Goal: Use online tool/utility: Utilize a website feature to perform a specific function

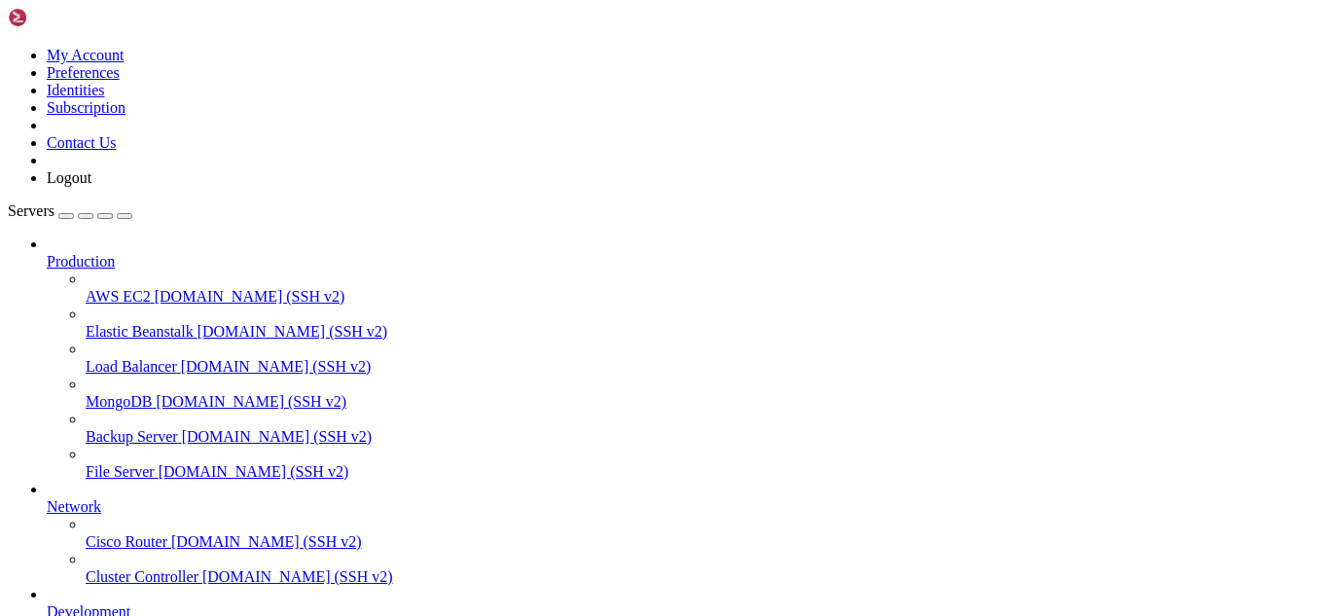
scroll to position [149, 0]
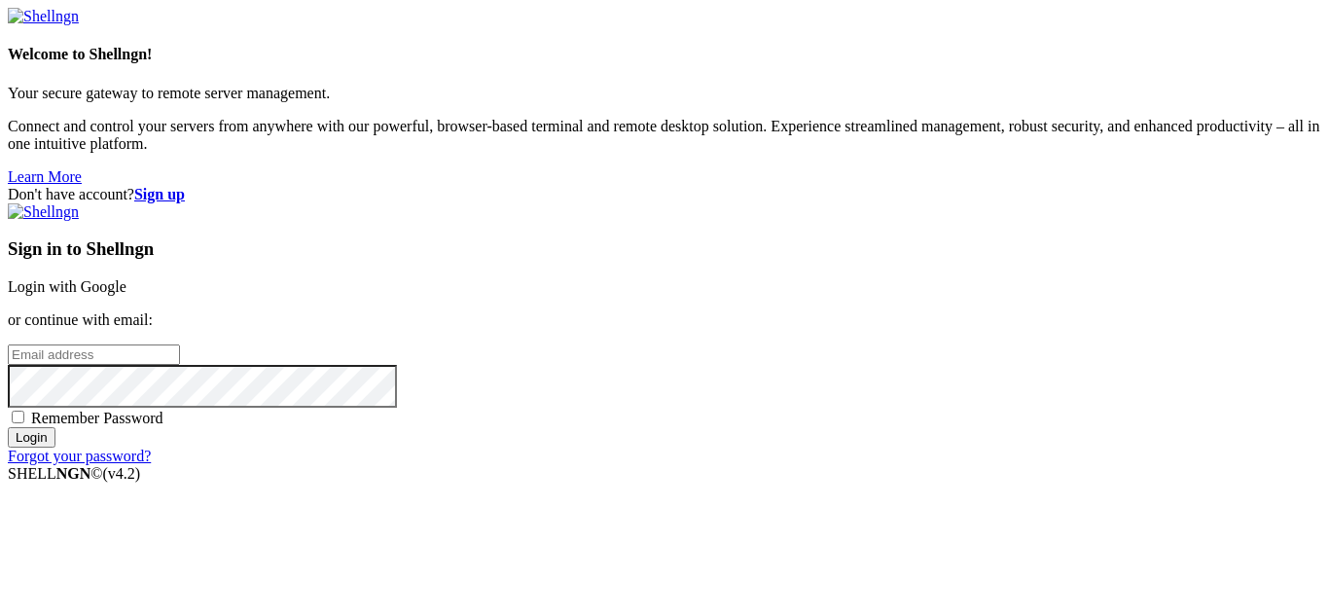
click at [126, 278] on link "Login with Google" at bounding box center [67, 286] width 119 height 17
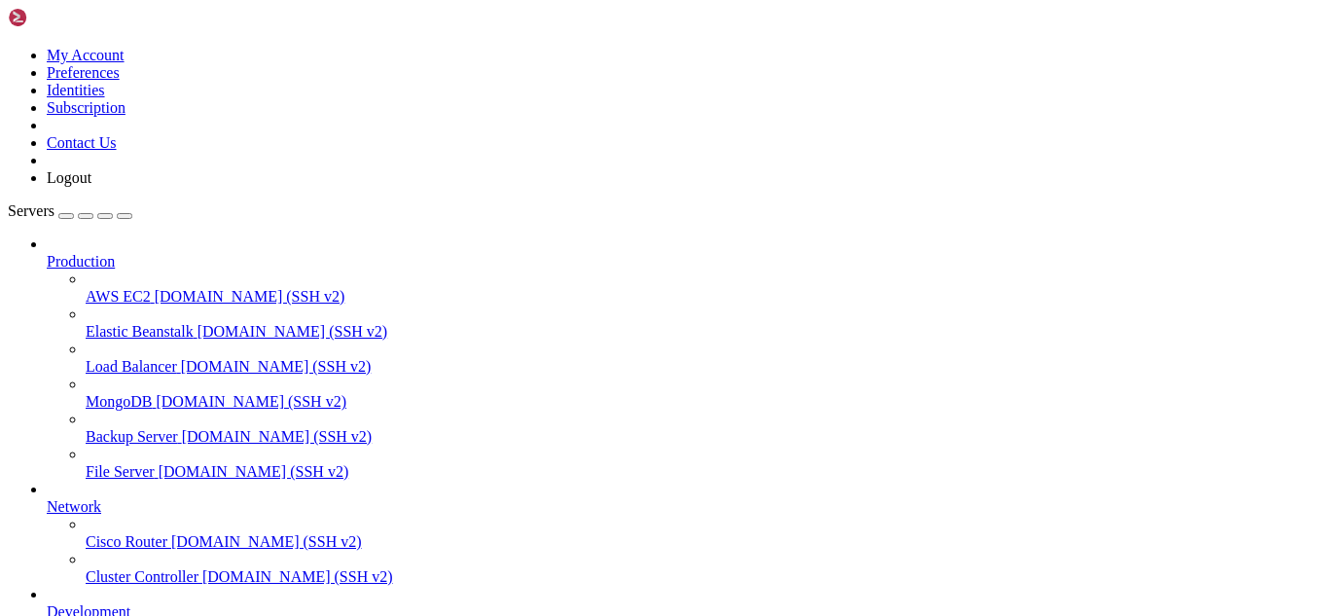
scroll to position [248, 0]
drag, startPoint x: 283, startPoint y: 1620, endPoint x: 255, endPoint y: 1635, distance: 31.8
drag, startPoint x: 564, startPoint y: 1649, endPoint x: 485, endPoint y: 1634, distance: 80.3
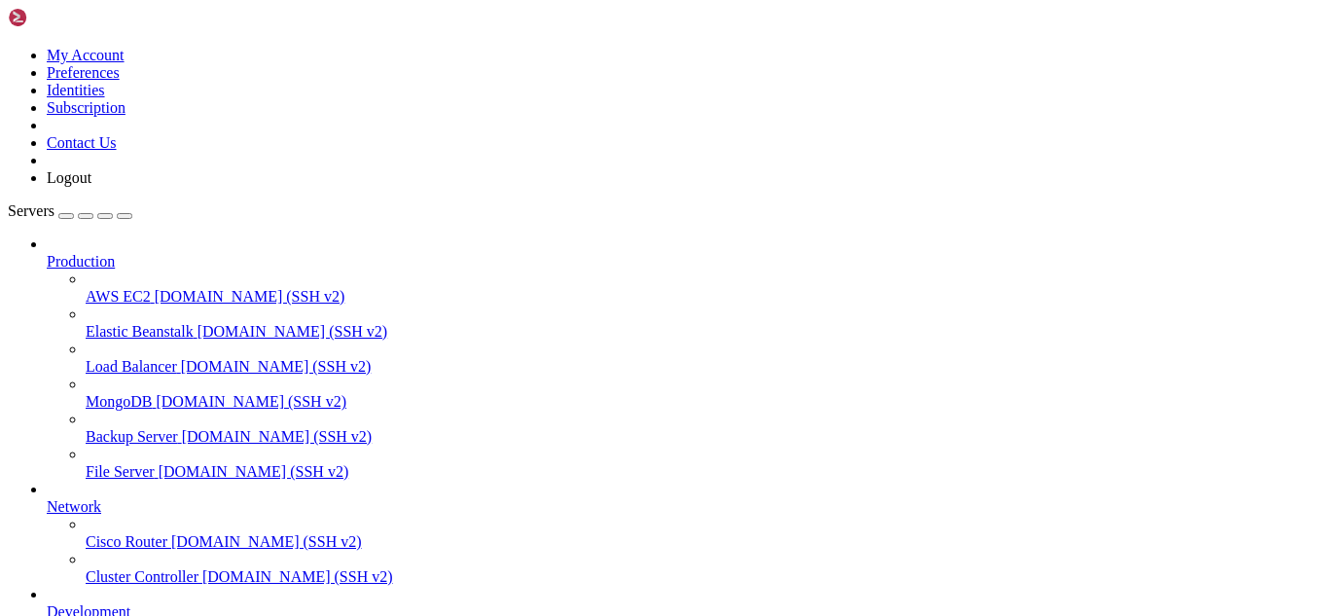
drag, startPoint x: 586, startPoint y: 1628, endPoint x: 543, endPoint y: 1627, distance: 43.8
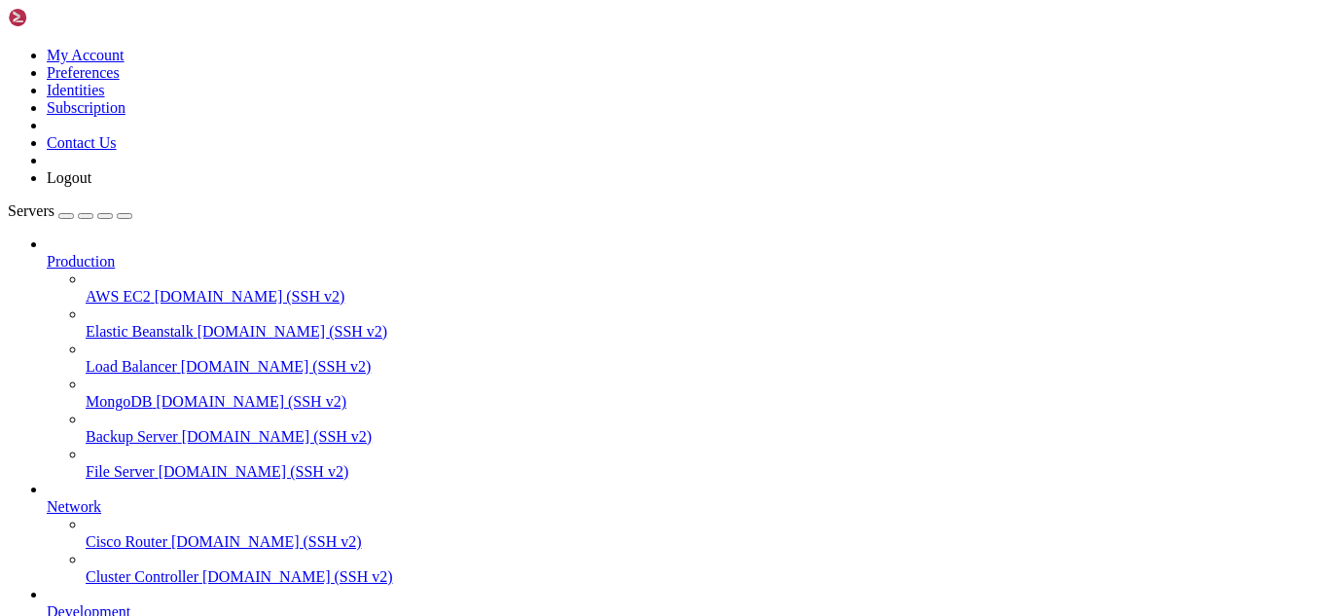
scroll to position [446, 0]
drag, startPoint x: 527, startPoint y: 1628, endPoint x: 449, endPoint y: 1626, distance: 77.8
